Goal: Navigation & Orientation: Find specific page/section

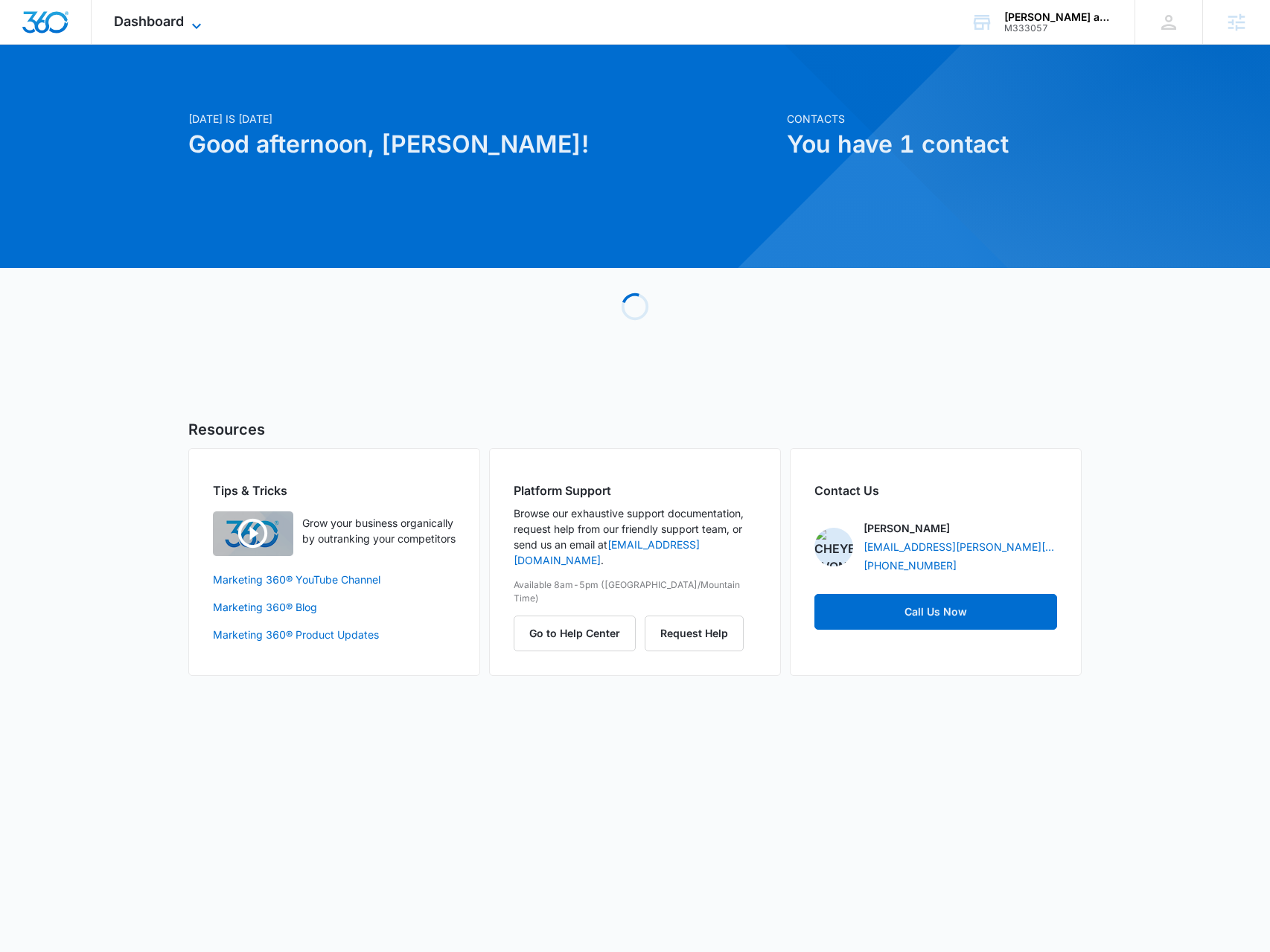
click at [173, 13] on span "Dashboard" at bounding box center [148, 20] width 70 height 16
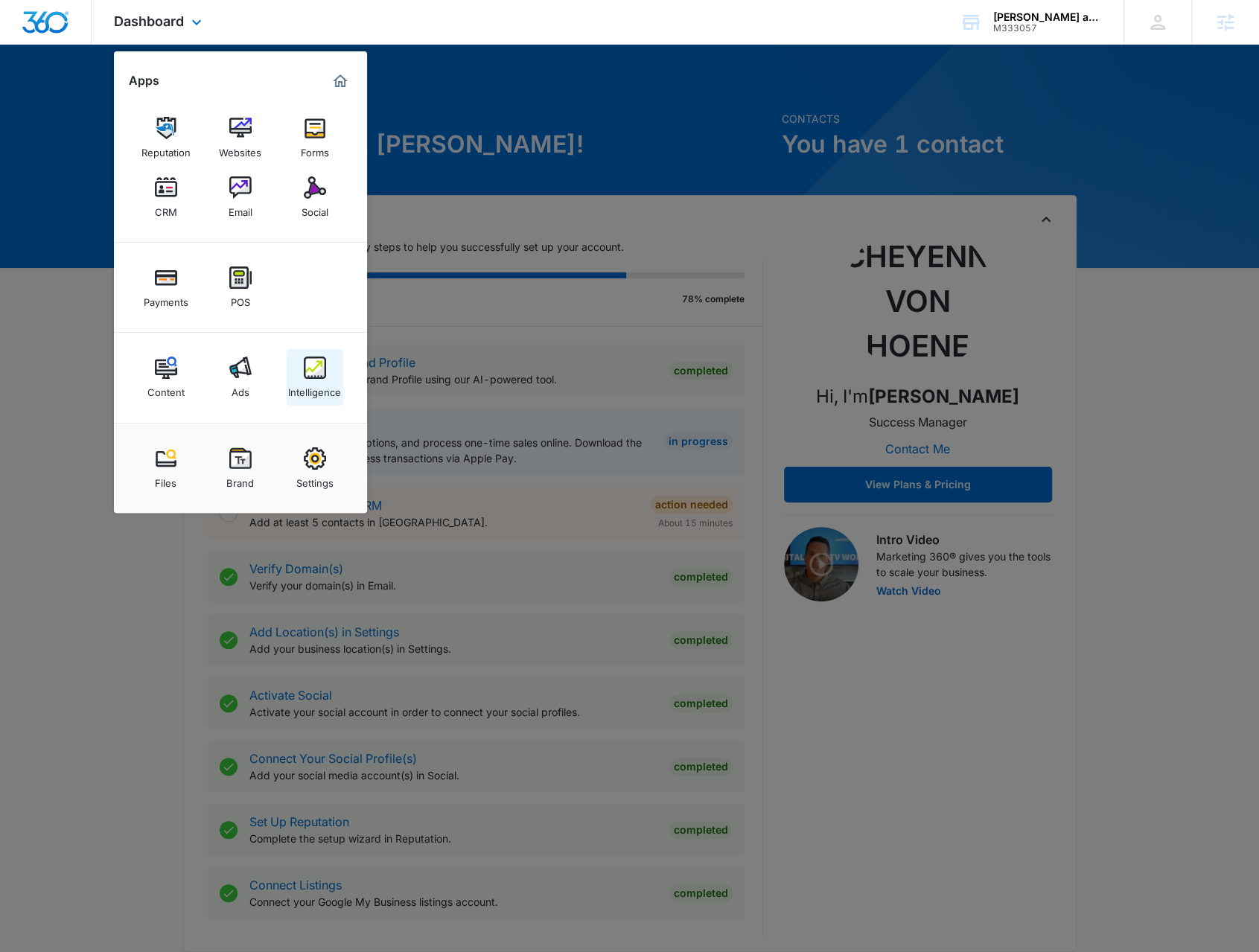
click at [309, 377] on img at bounding box center [315, 368] width 22 height 22
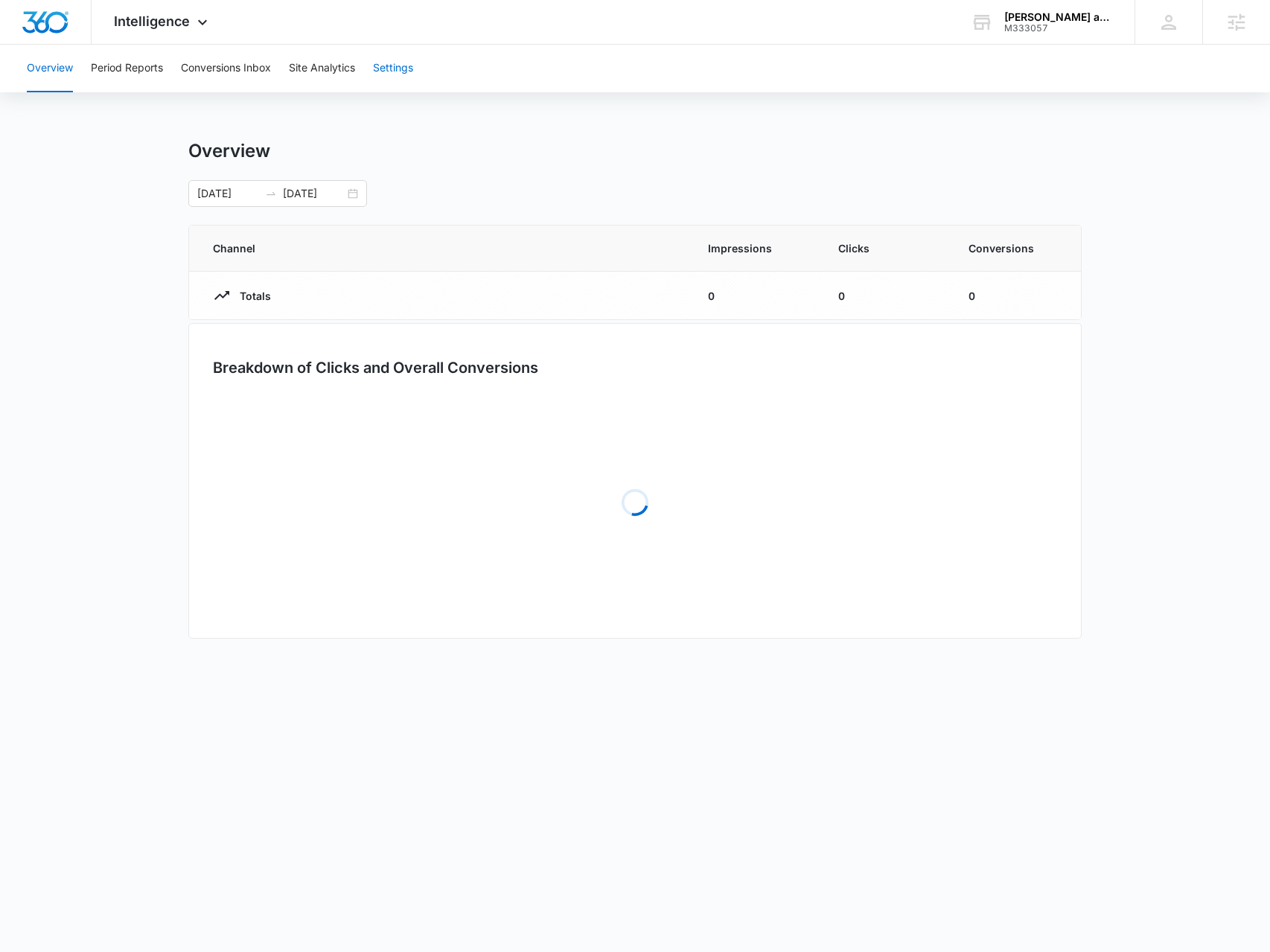
click at [387, 73] on button "Settings" at bounding box center [393, 68] width 40 height 47
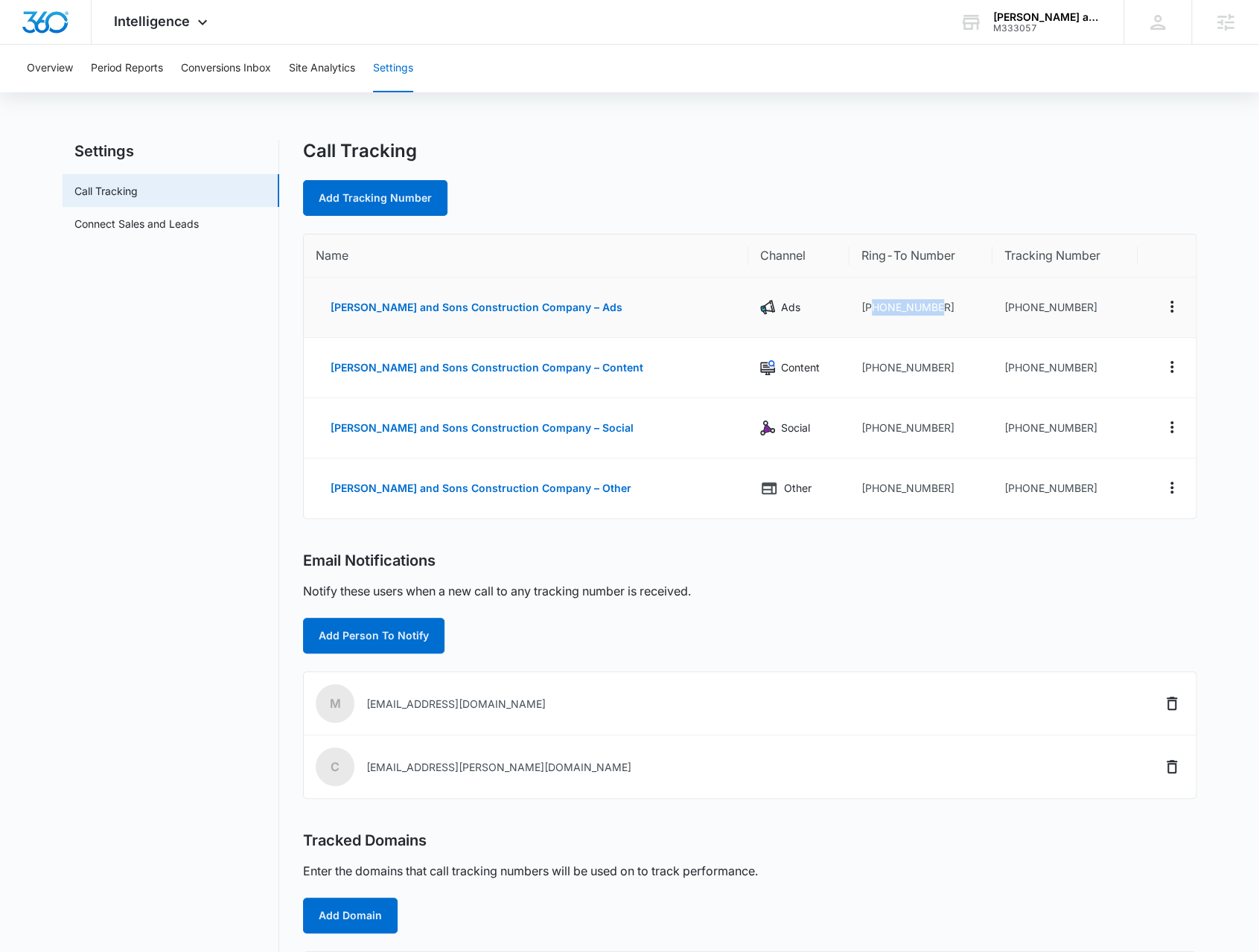
drag, startPoint x: 928, startPoint y: 311, endPoint x: 864, endPoint y: 297, distance: 65.5
click at [864, 297] on td "[PHONE_NUMBER]" at bounding box center [921, 307] width 143 height 60
copy td "9788894411"
click at [173, 34] on div "Intelligence Apps Reputation Websites Forms CRM Email Social Payments POS Conte…" at bounding box center [162, 21] width 142 height 44
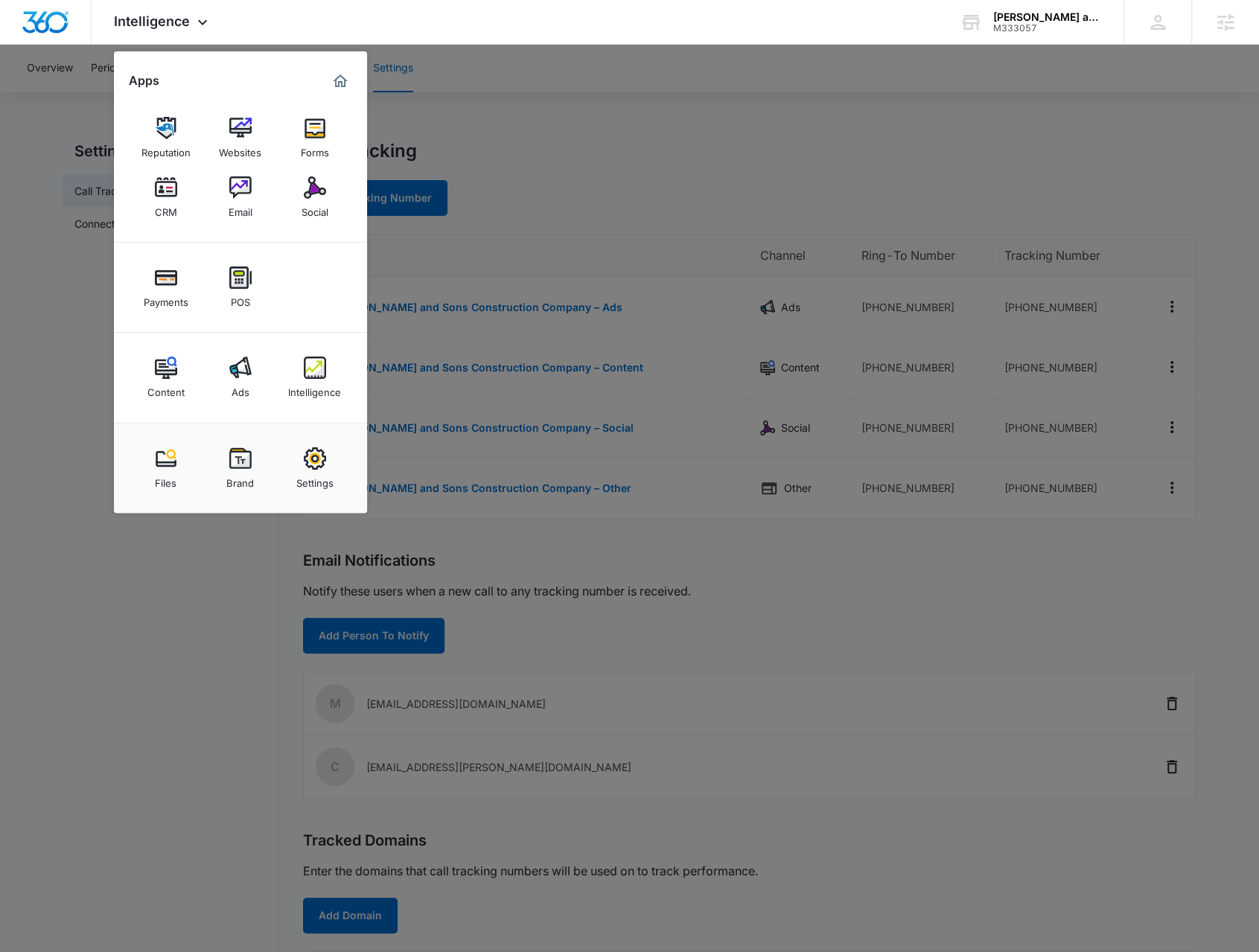
drag, startPoint x: 510, startPoint y: 66, endPoint x: 454, endPoint y: 76, distance: 56.9
click at [506, 68] on div at bounding box center [629, 476] width 1259 height 952
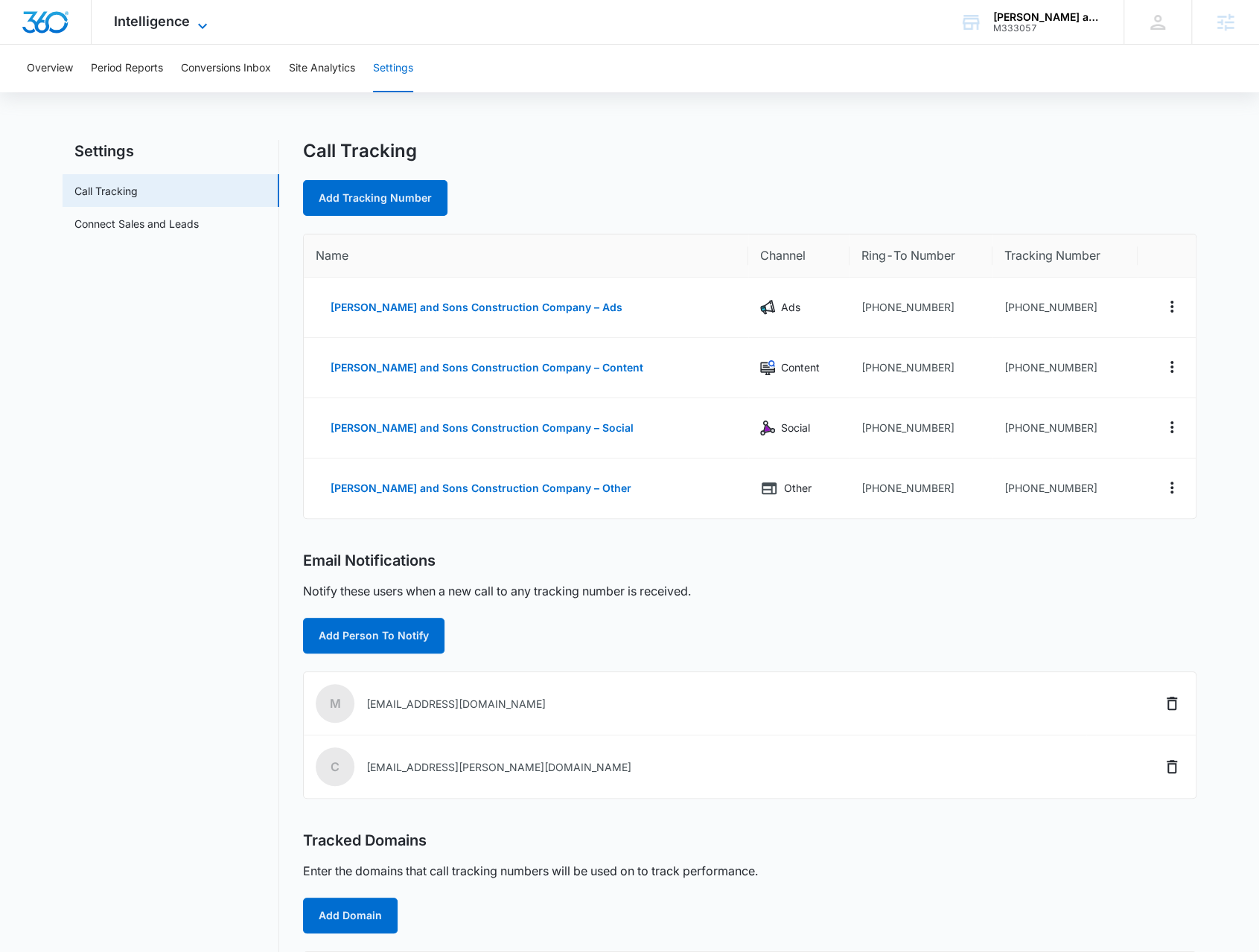
click at [198, 29] on icon at bounding box center [202, 25] width 18 height 18
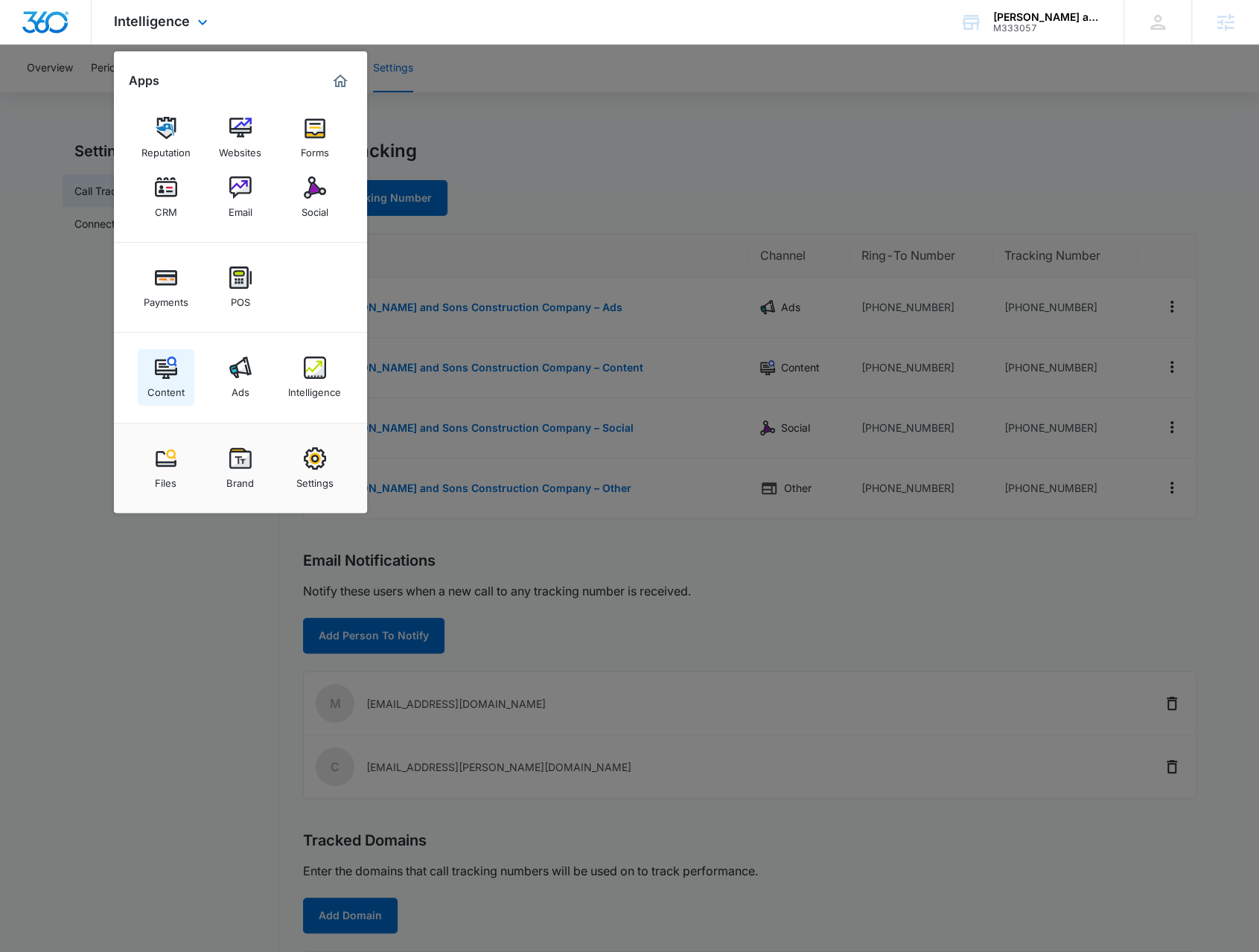
click at [162, 381] on div "Content" at bounding box center [166, 388] width 37 height 20
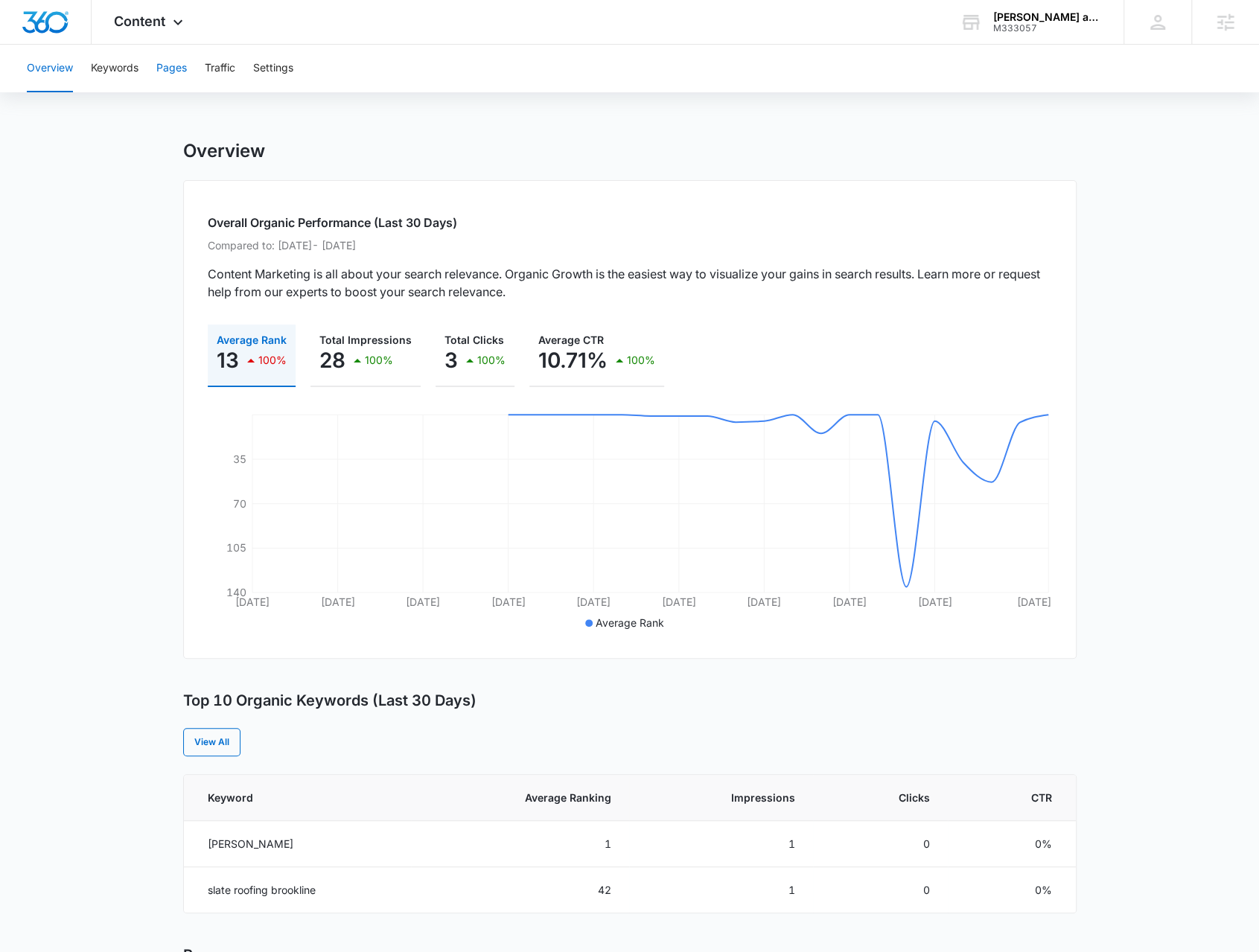
click at [159, 73] on button "Pages" at bounding box center [171, 68] width 31 height 47
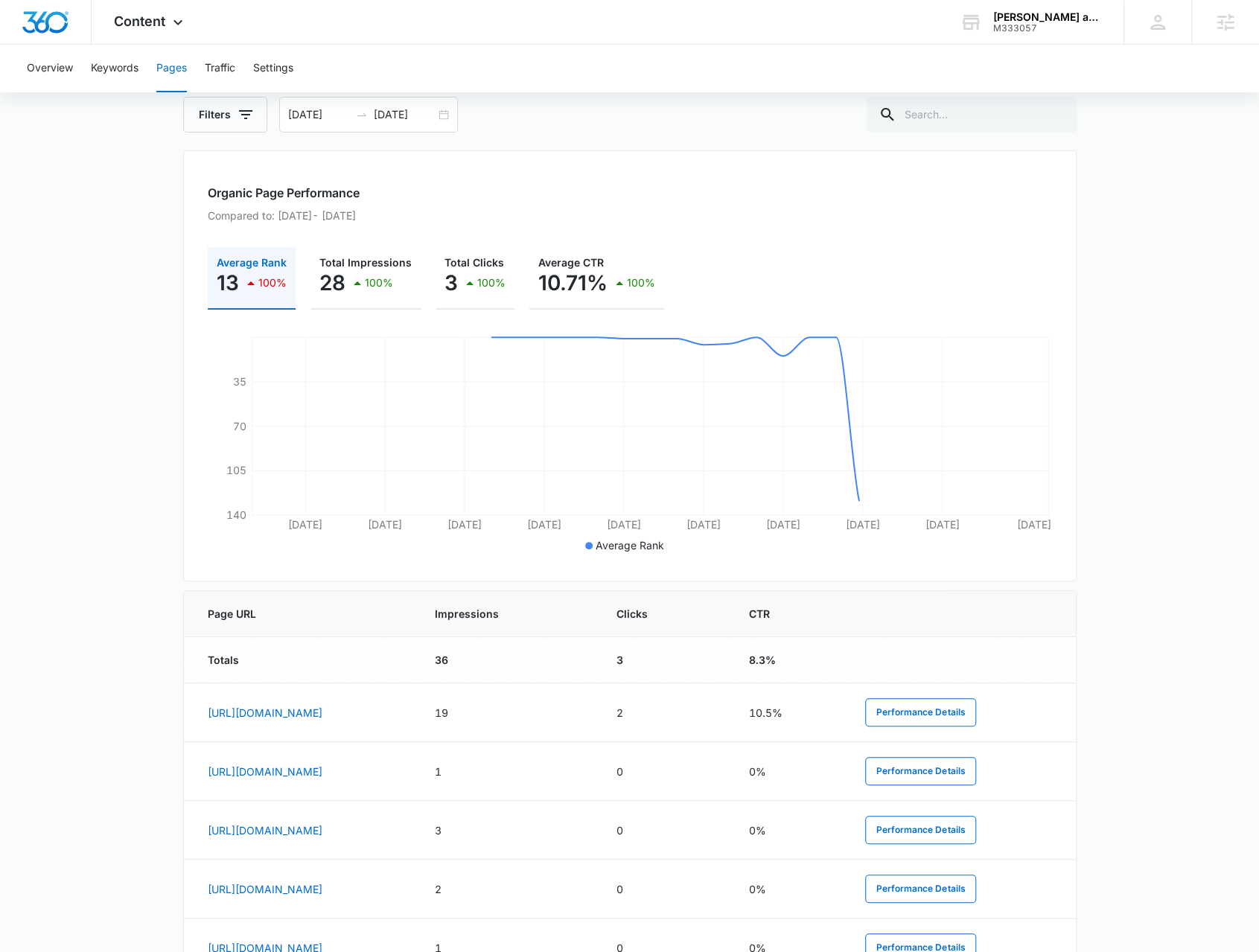
scroll to position [372, 0]
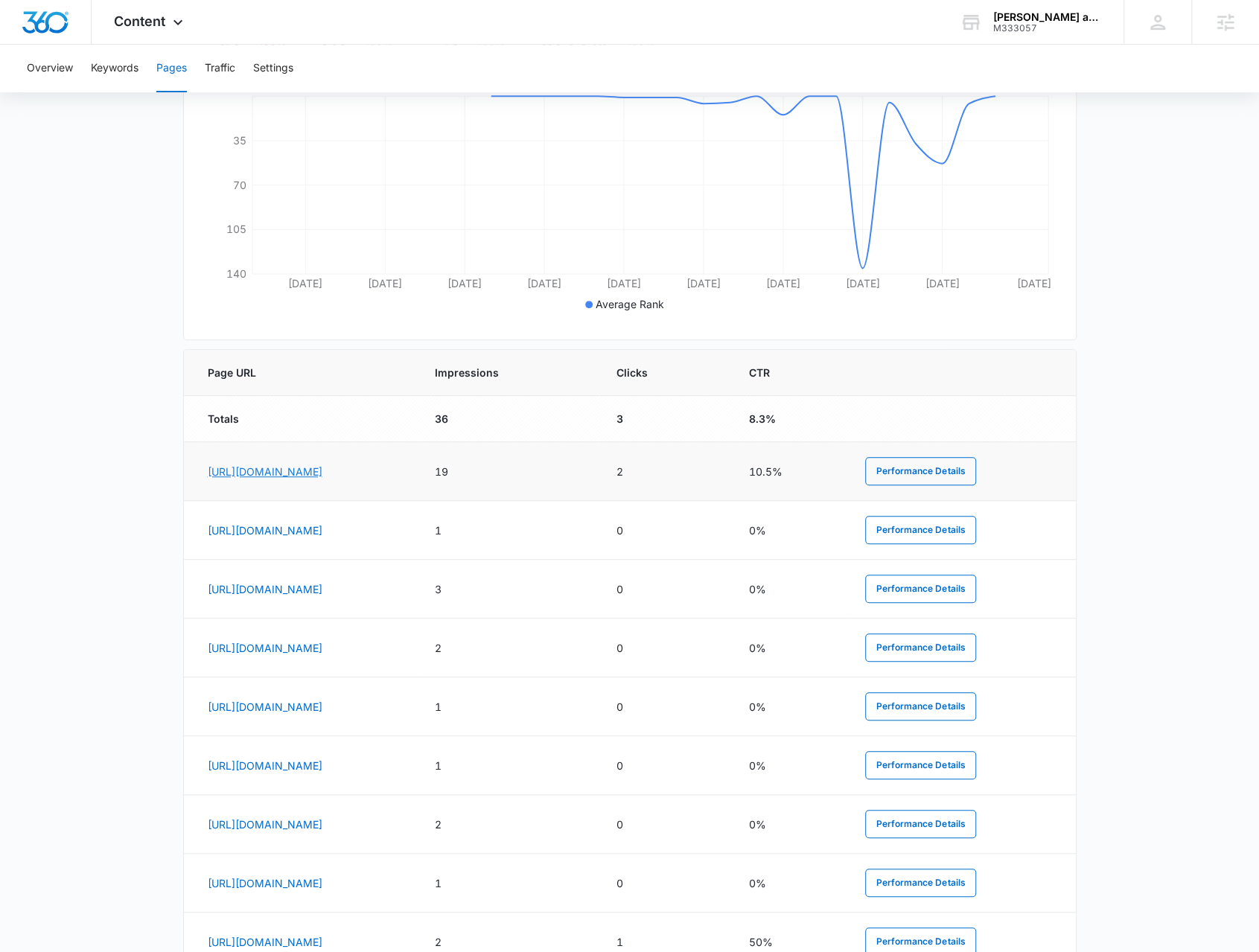
click at [288, 465] on link "[URL][DOMAIN_NAME]" at bounding box center [264, 472] width 114 height 13
click at [158, 15] on span "Content" at bounding box center [139, 20] width 51 height 16
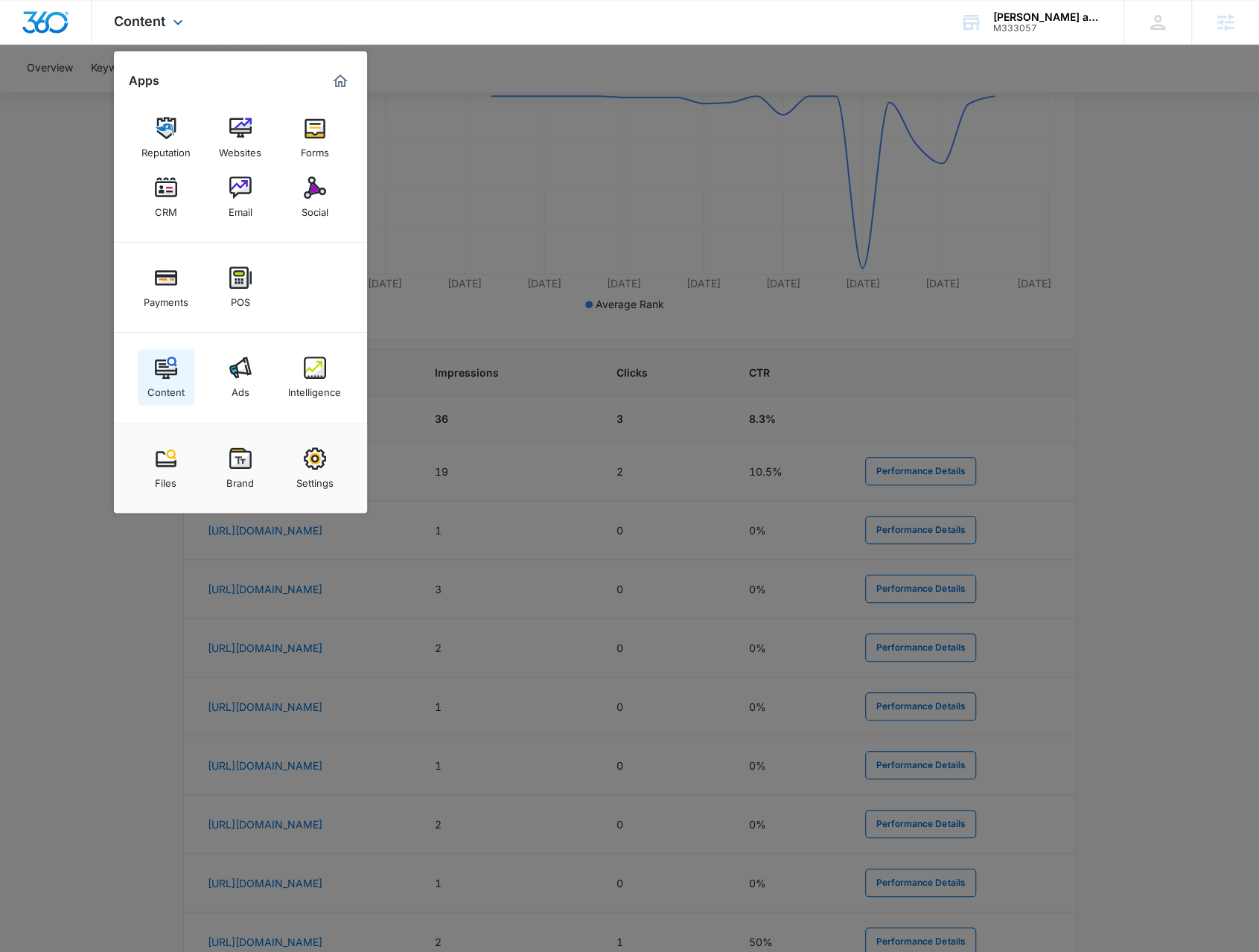
click at [177, 352] on link "Content" at bounding box center [166, 377] width 57 height 57
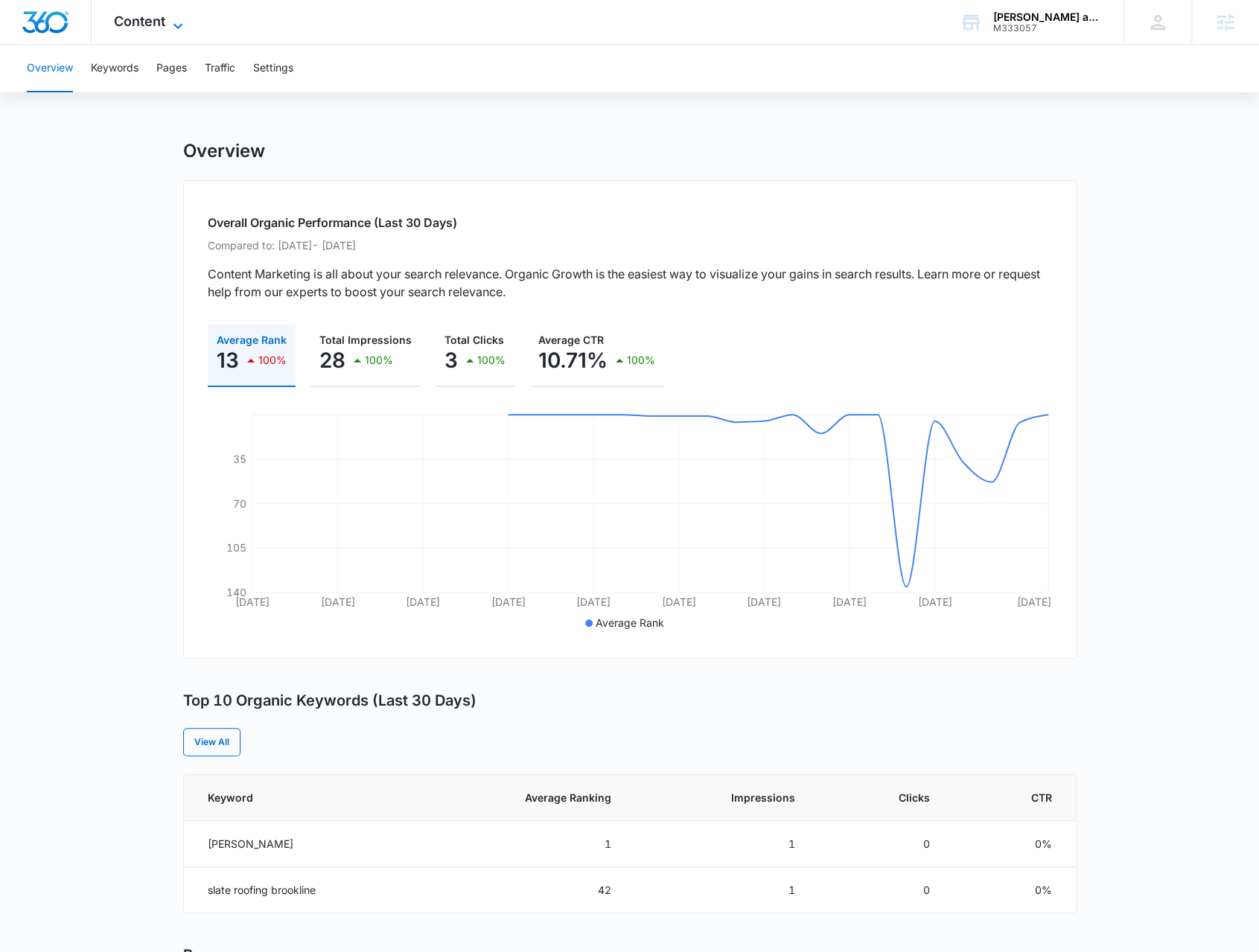
click at [157, 26] on span "Content" at bounding box center [139, 20] width 51 height 16
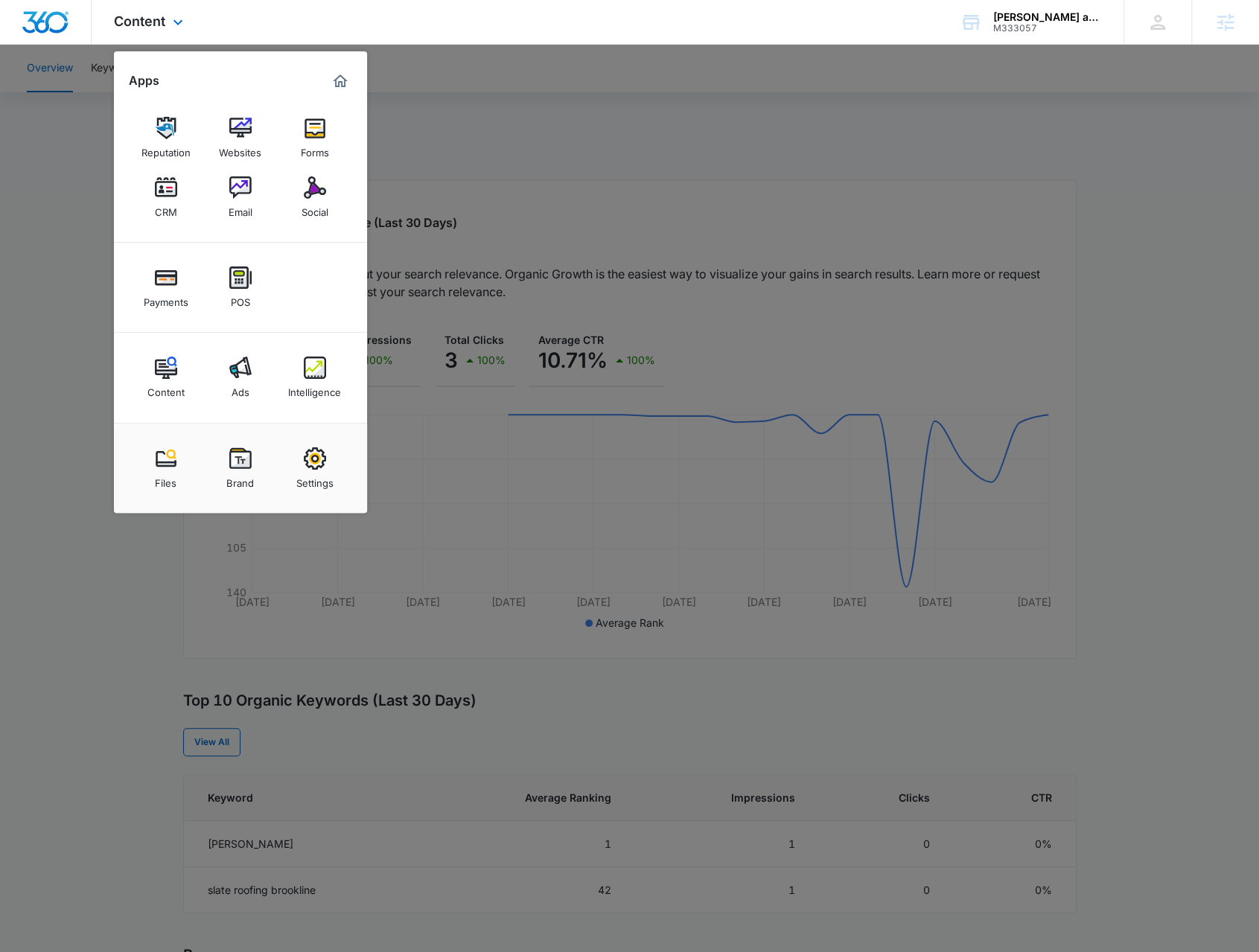
click at [284, 381] on div "Content Ads Intelligence" at bounding box center [240, 378] width 253 height 90
click at [296, 380] on div "Intelligence" at bounding box center [315, 388] width 53 height 20
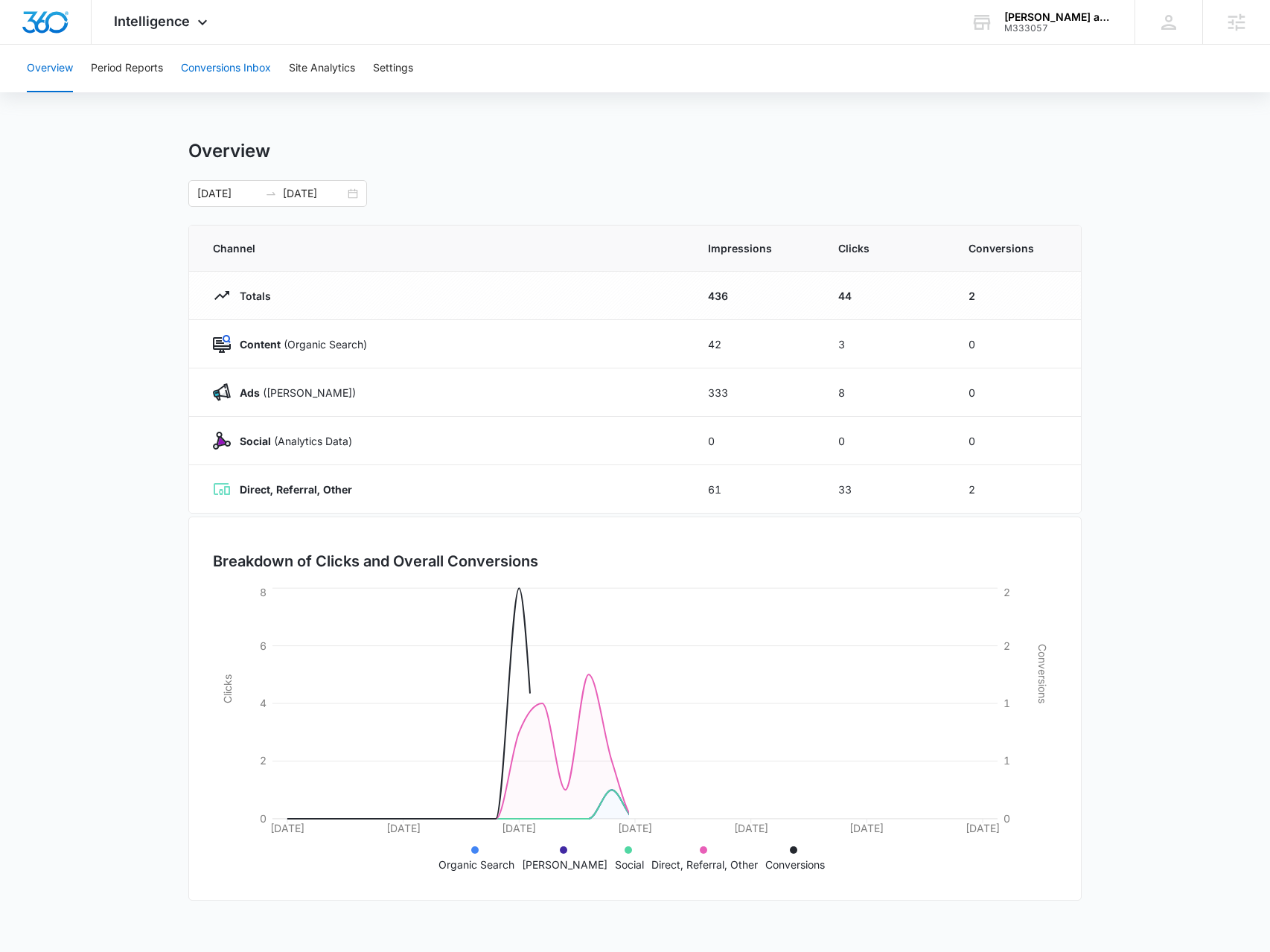
click at [191, 72] on button "Conversions Inbox" at bounding box center [225, 68] width 90 height 47
